Goal: Register for event/course

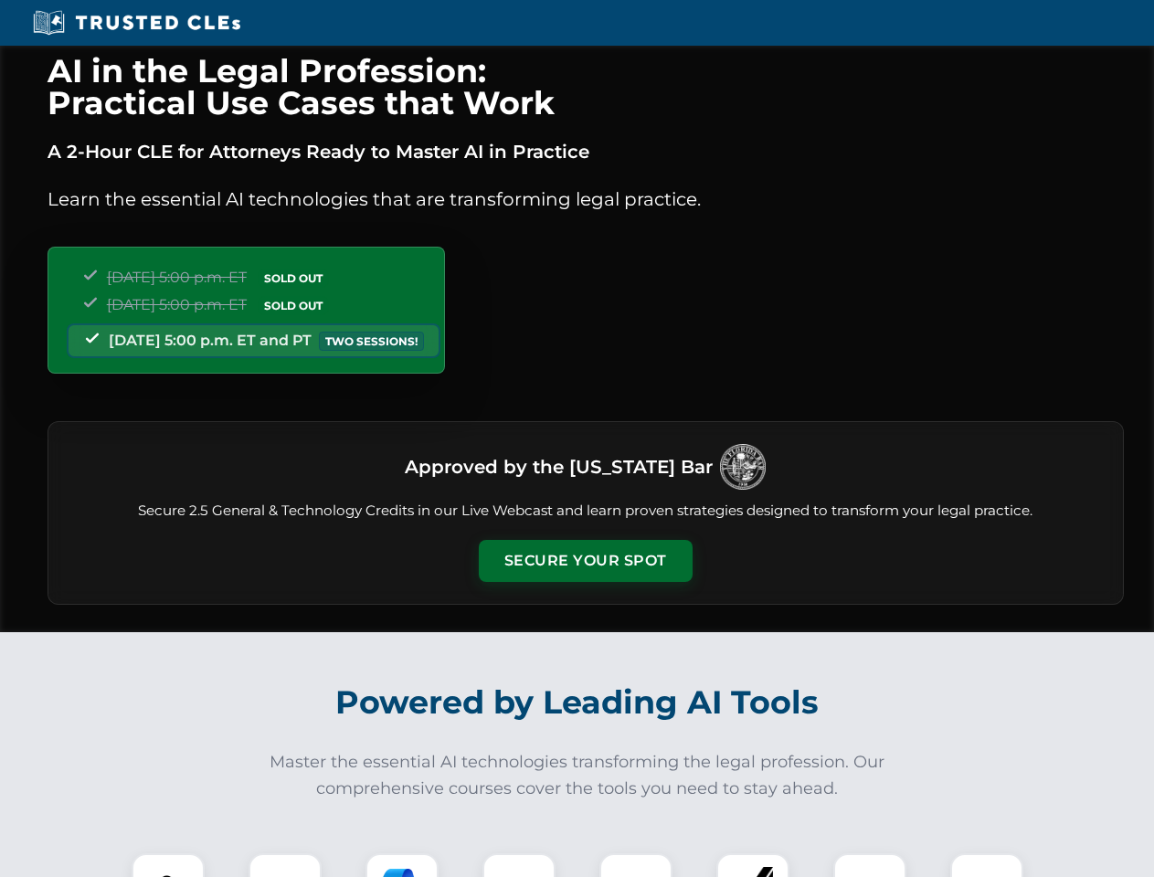
click at [585, 561] on button "Secure Your Spot" at bounding box center [586, 561] width 214 height 42
click at [168, 865] on img at bounding box center [168, 889] width 53 height 53
click at [285, 865] on div at bounding box center [285, 889] width 73 height 73
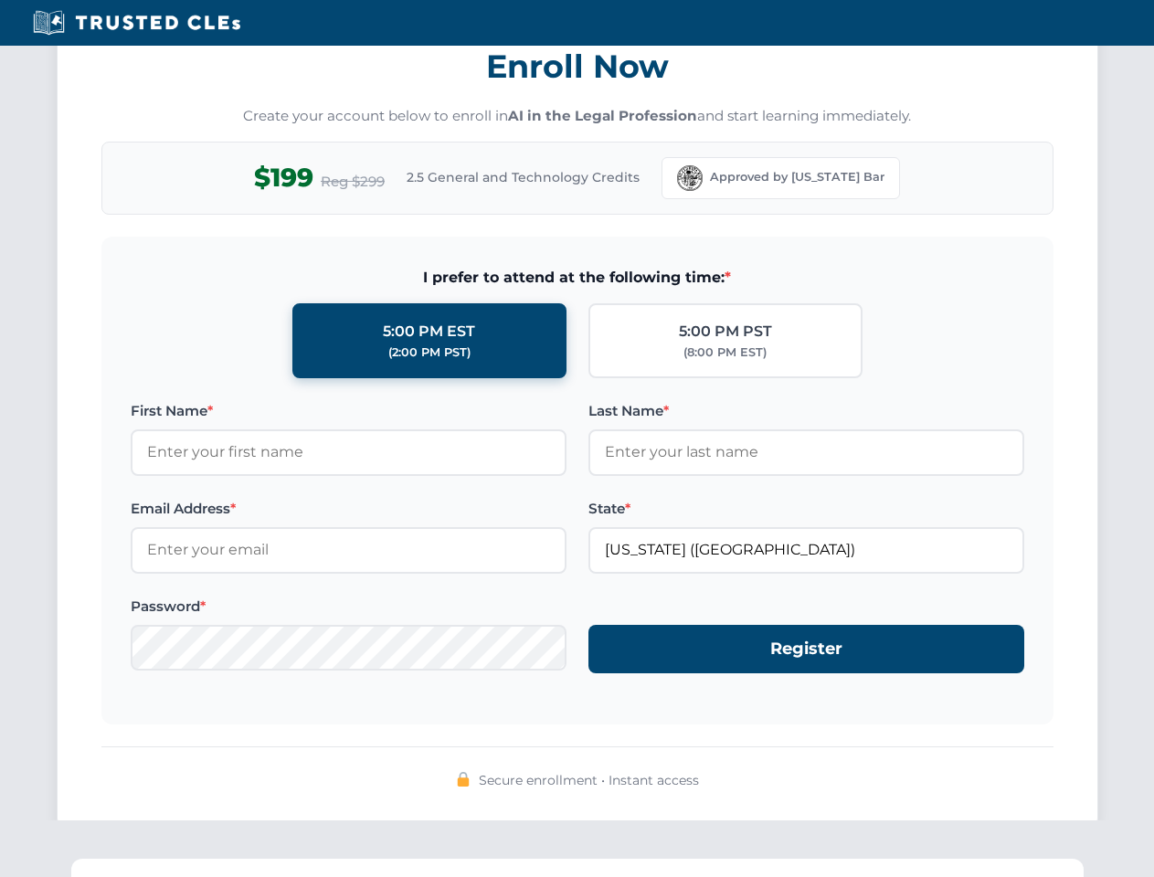
scroll to position [1794, 0]
